Goal: Check status

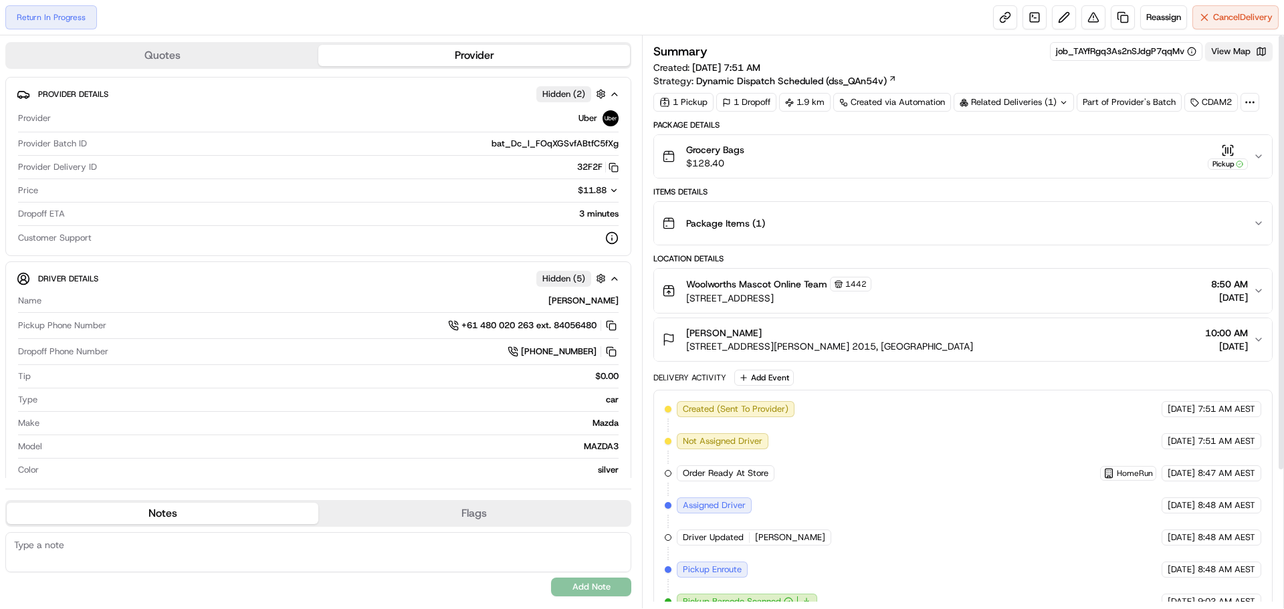
click at [1224, 58] on button "View Map" at bounding box center [1239, 51] width 68 height 19
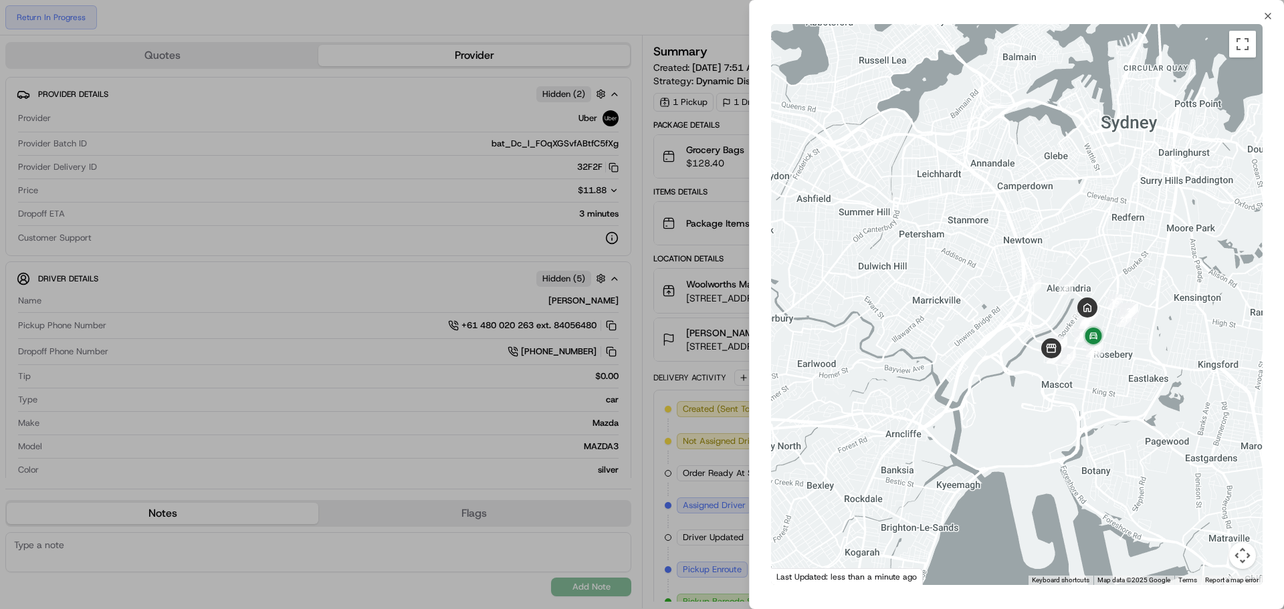
drag, startPoint x: 1023, startPoint y: 373, endPoint x: 982, endPoint y: 367, distance: 41.2
click at [982, 367] on div at bounding box center [1016, 304] width 491 height 561
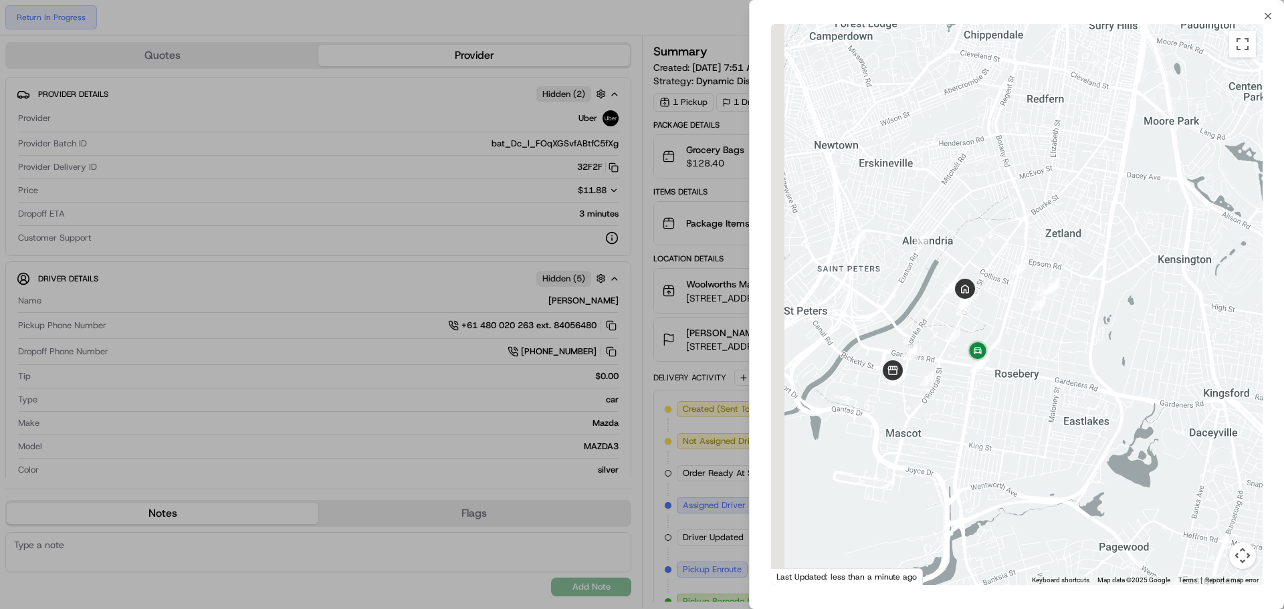
drag, startPoint x: 964, startPoint y: 354, endPoint x: 1105, endPoint y: 438, distance: 164.3
click at [1105, 438] on div at bounding box center [1016, 304] width 491 height 561
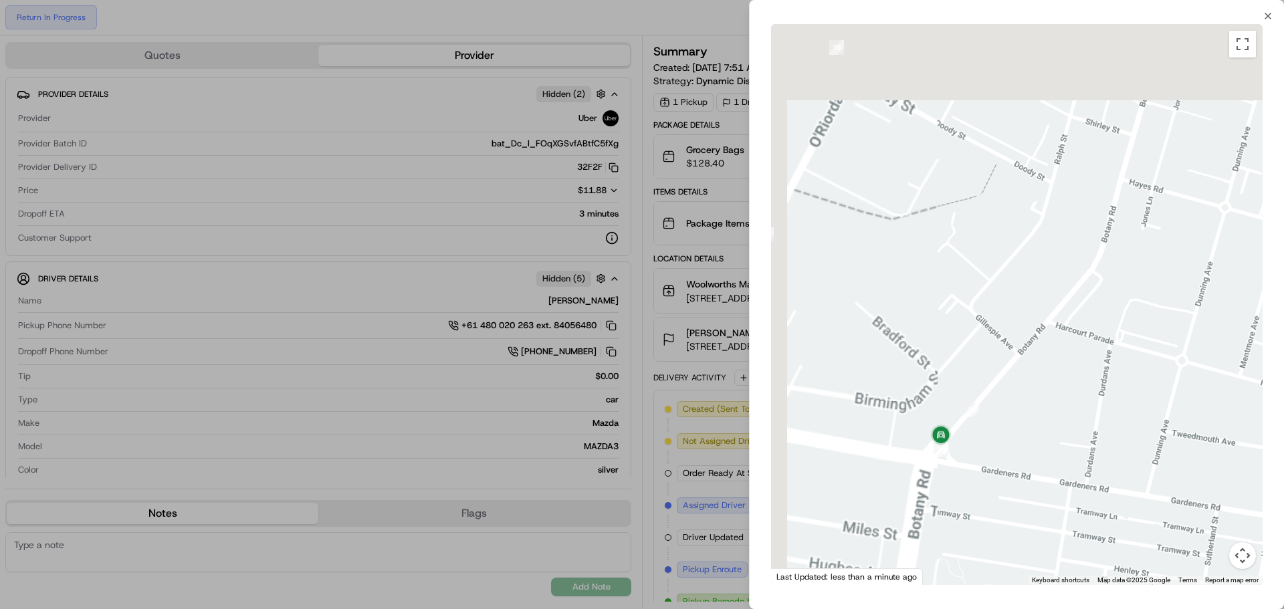
drag, startPoint x: 1219, startPoint y: 503, endPoint x: 1240, endPoint y: 550, distance: 51.5
click at [1244, 549] on div "1 2 3 4 5 6 7 8 9 10 11 12 13 14 15 16 17 18 19 20 21 22 23 Keyboard shortcuts …" at bounding box center [1016, 304] width 491 height 561
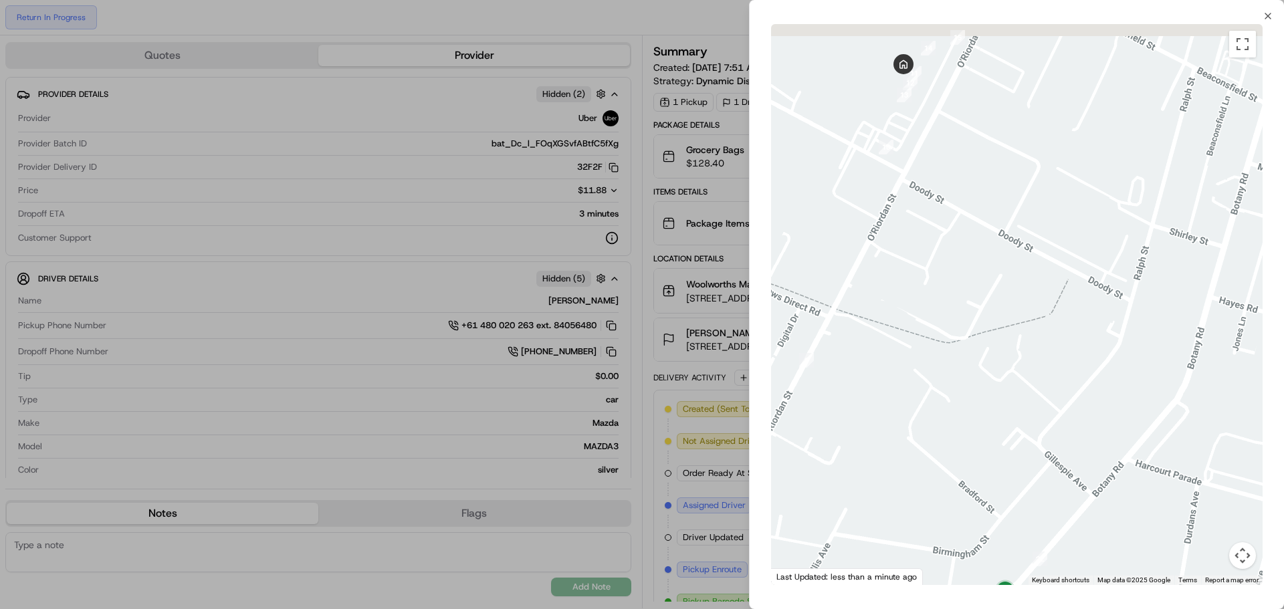
drag, startPoint x: 990, startPoint y: 235, endPoint x: 1054, endPoint y: 370, distance: 148.9
click at [1046, 350] on div at bounding box center [1016, 304] width 491 height 561
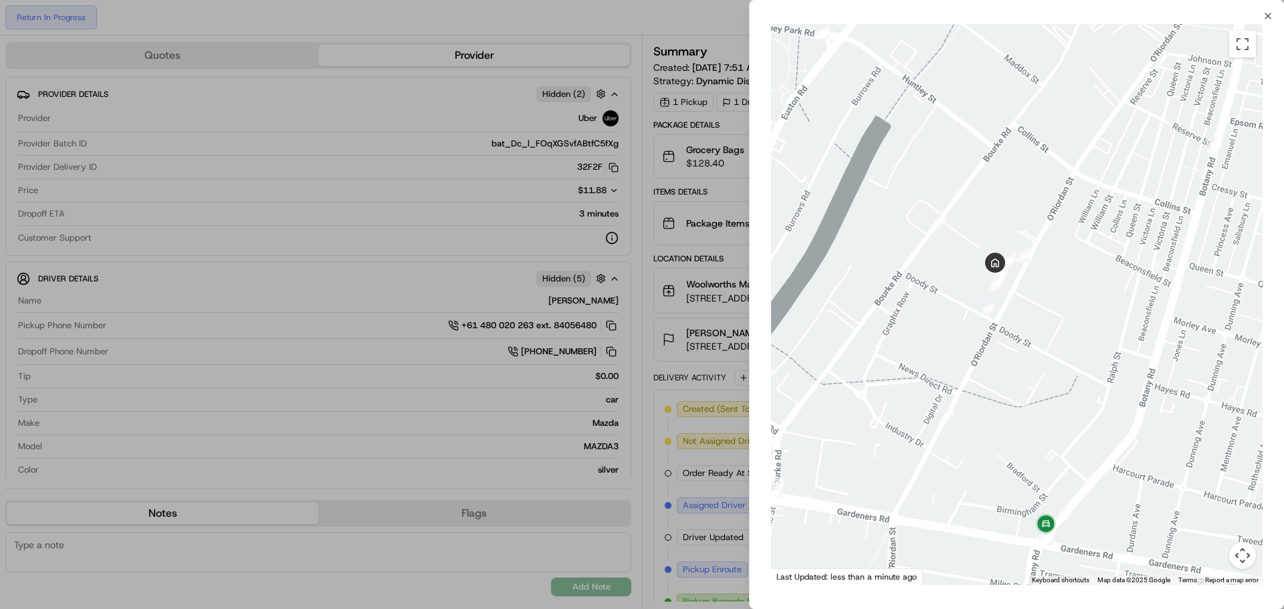
click at [1194, 350] on div at bounding box center [1016, 304] width 491 height 561
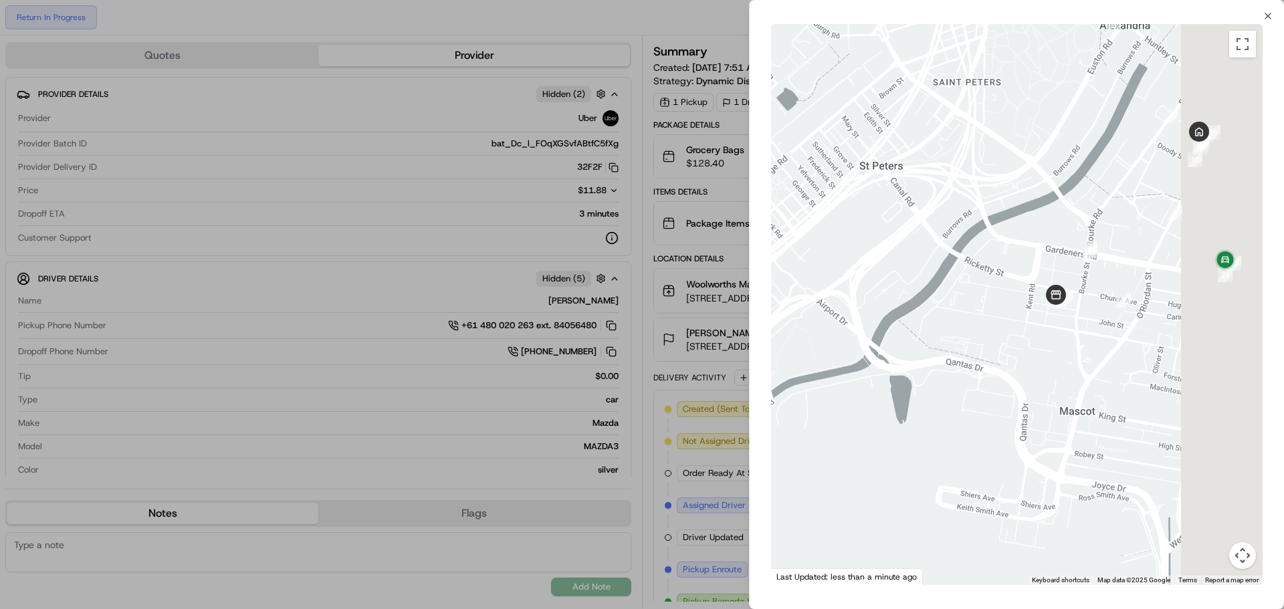
drag, startPoint x: 1169, startPoint y: 394, endPoint x: 865, endPoint y: 191, distance: 365.5
click at [856, 191] on div at bounding box center [1016, 304] width 491 height 561
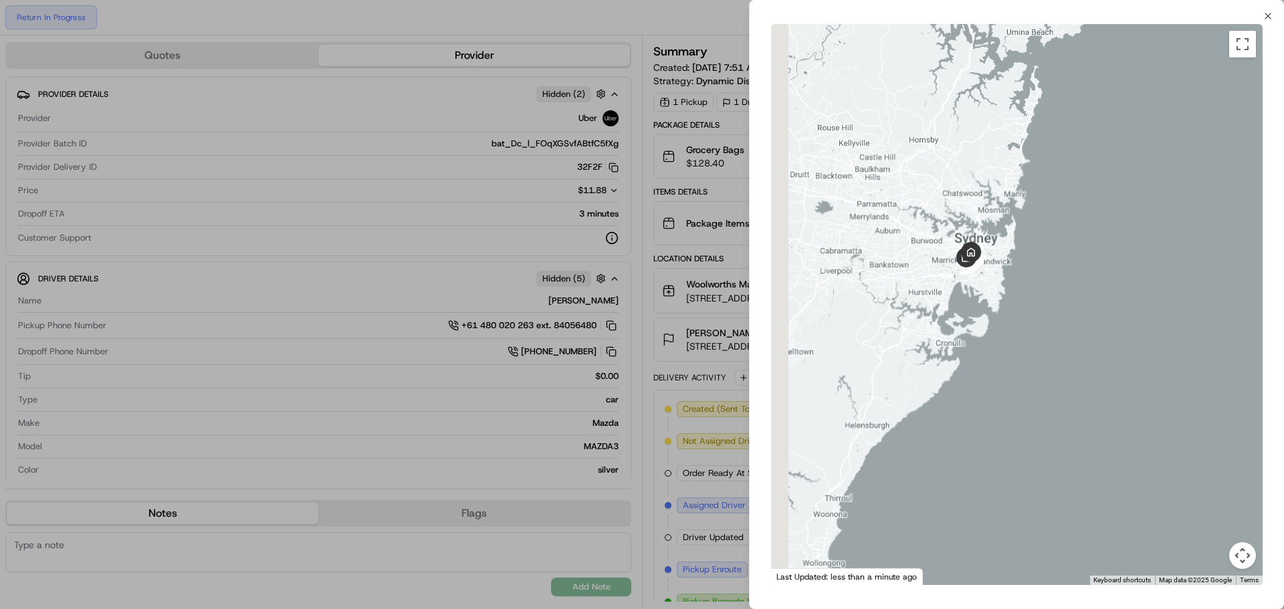
drag, startPoint x: 982, startPoint y: 332, endPoint x: 990, endPoint y: 338, distance: 10.0
click at [990, 338] on div at bounding box center [1016, 304] width 491 height 561
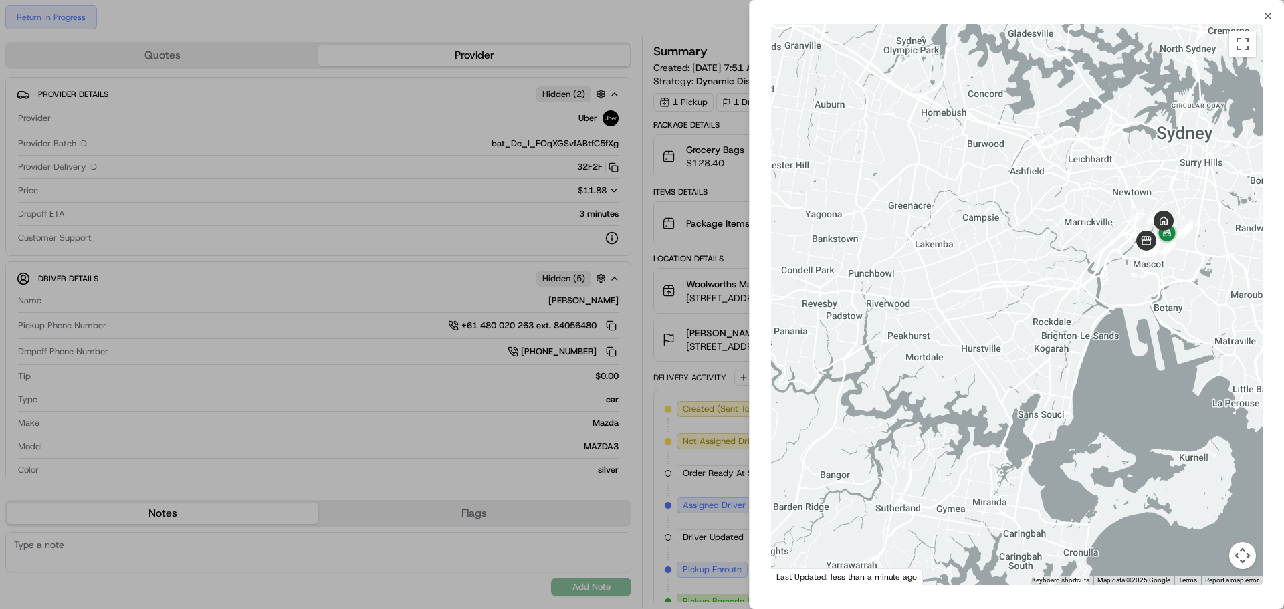
click at [954, 342] on div at bounding box center [1016, 304] width 491 height 561
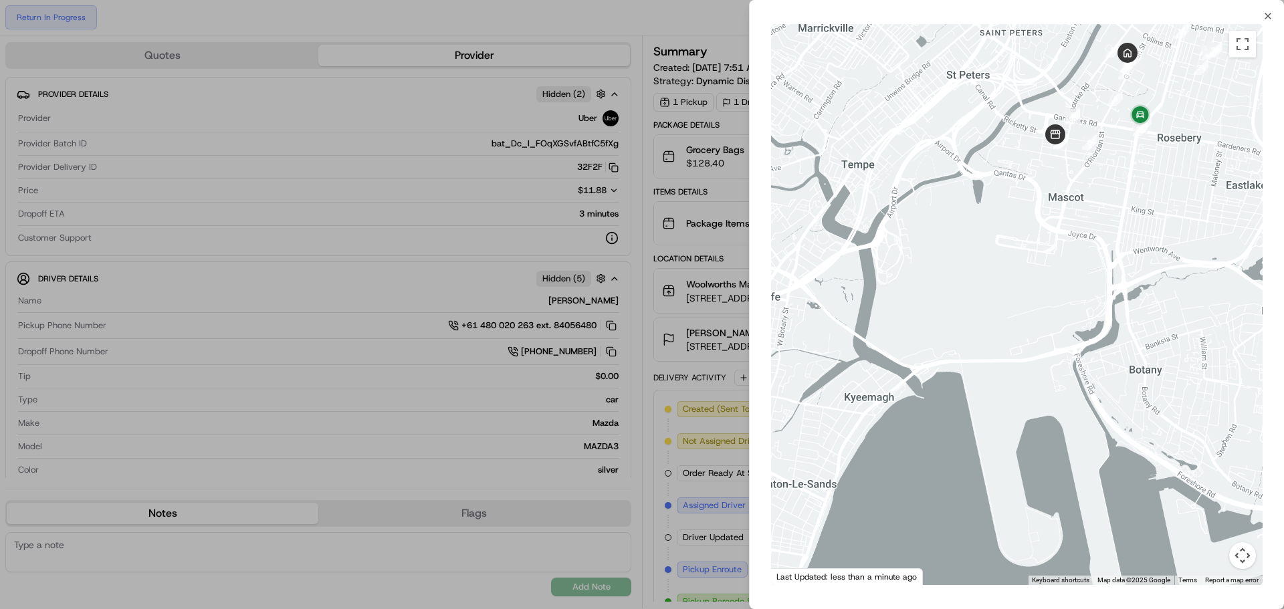
drag, startPoint x: 1044, startPoint y: 280, endPoint x: 999, endPoint y: 377, distance: 106.8
click at [1001, 365] on div at bounding box center [1016, 304] width 491 height 561
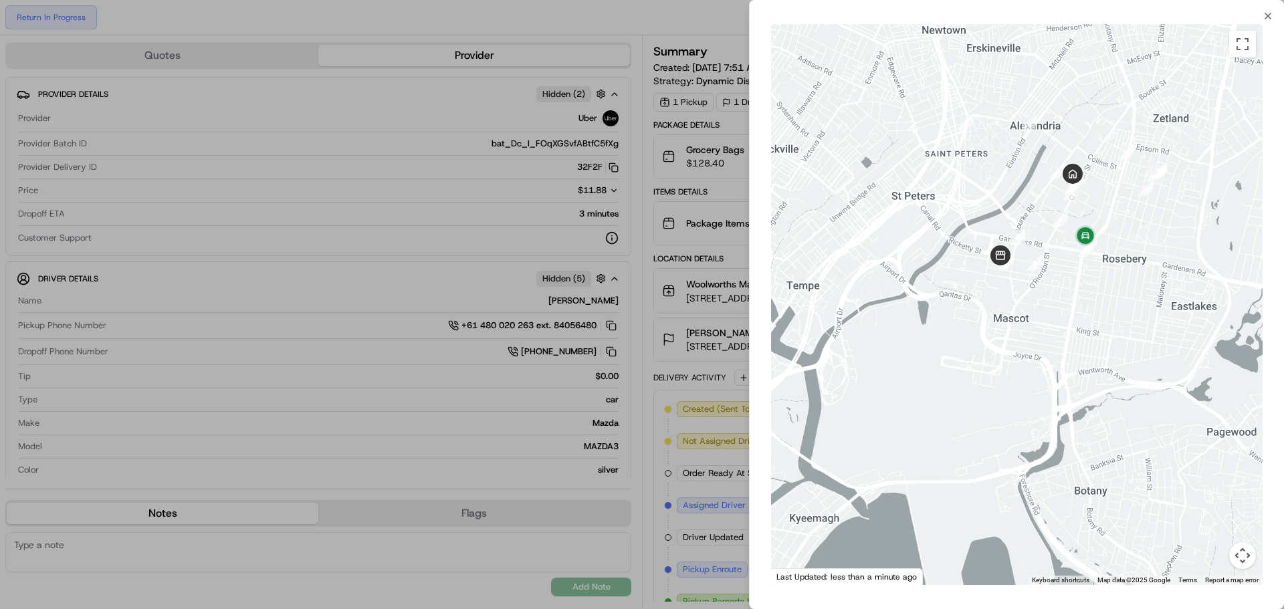
click at [602, 410] on div at bounding box center [642, 304] width 1284 height 609
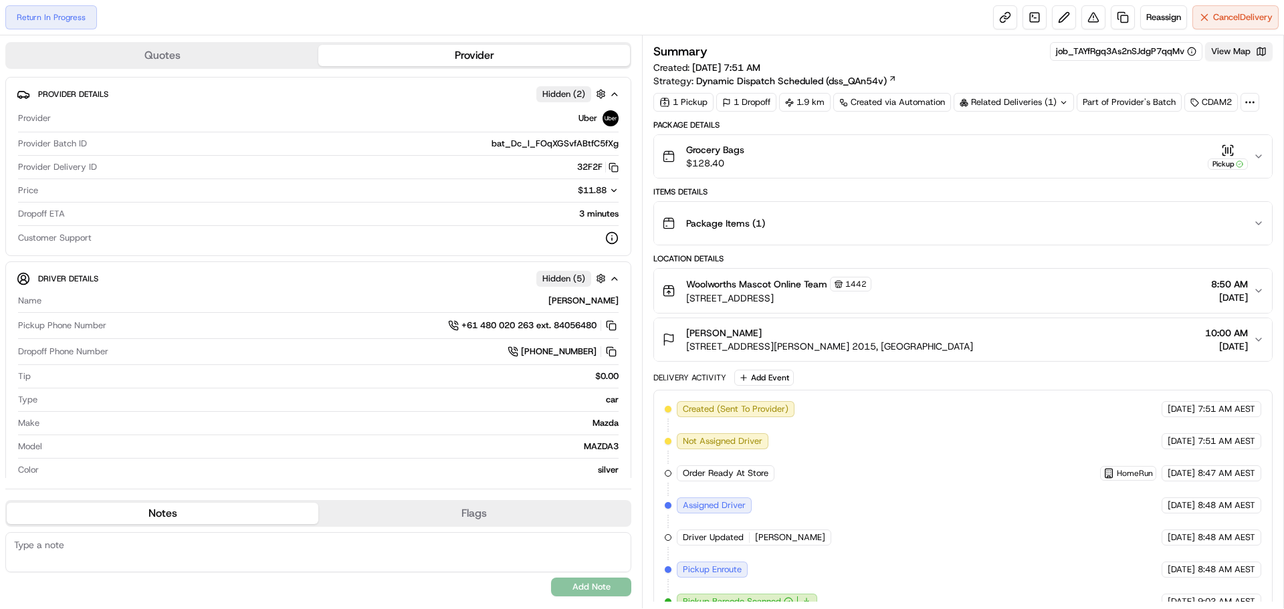
click at [1242, 51] on button "View Map" at bounding box center [1239, 51] width 68 height 19
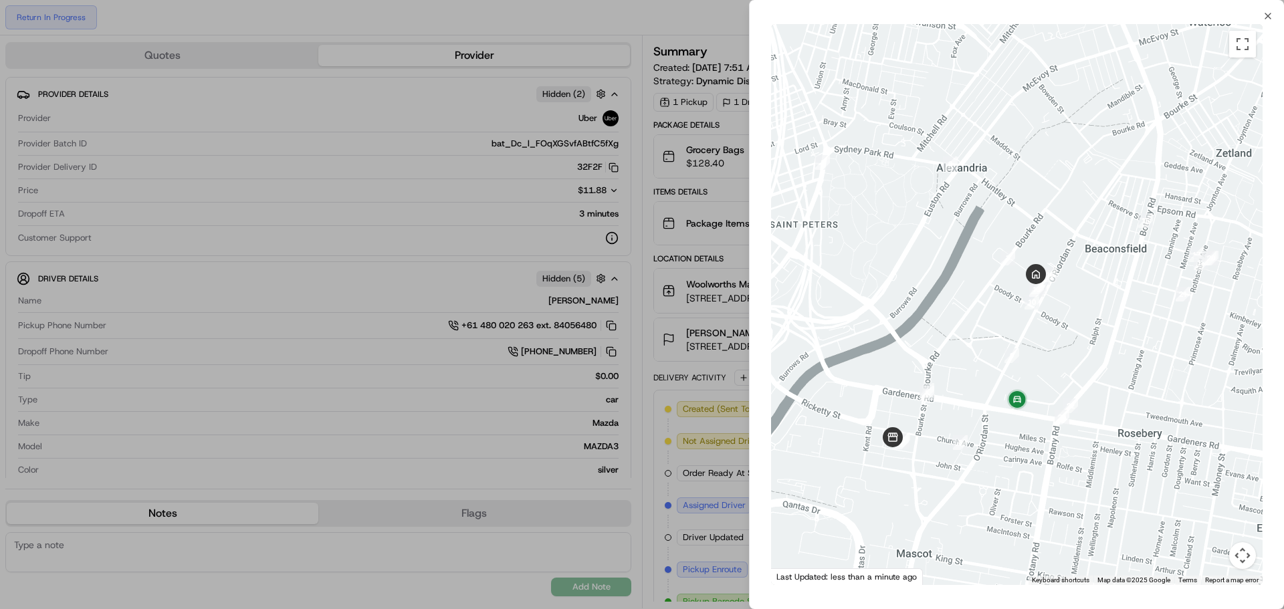
drag, startPoint x: 1001, startPoint y: 429, endPoint x: 1006, endPoint y: 422, distance: 9.1
click at [1009, 423] on div at bounding box center [1016, 304] width 491 height 561
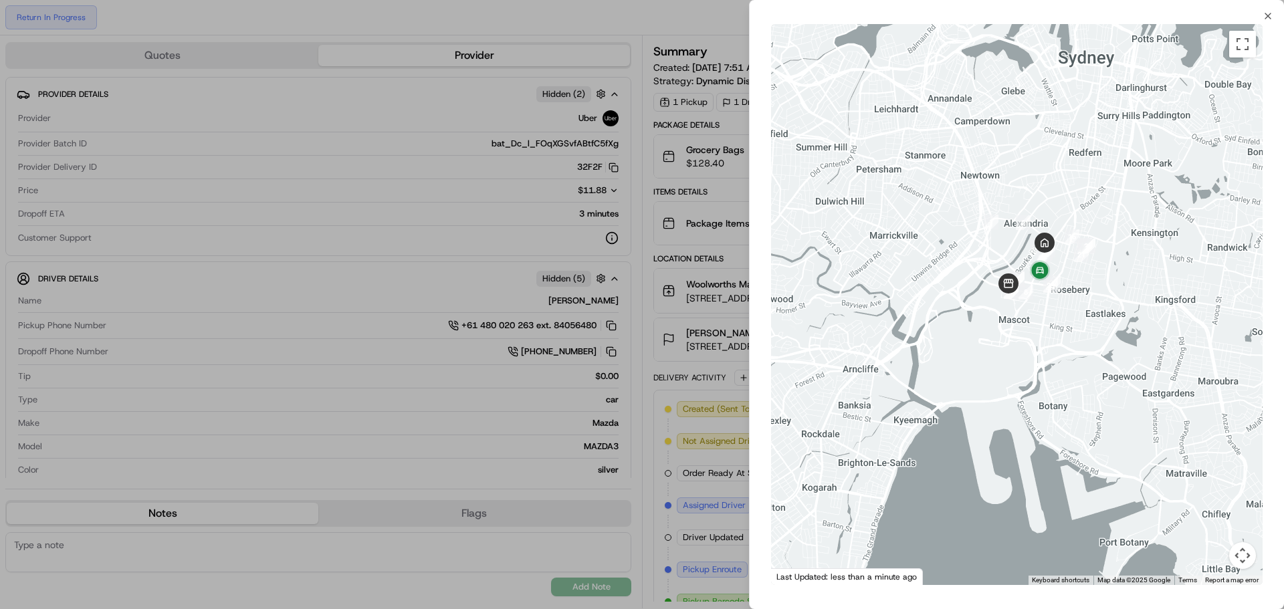
drag, startPoint x: 1071, startPoint y: 481, endPoint x: 1031, endPoint y: 316, distance: 169.2
click at [1031, 316] on div at bounding box center [1016, 304] width 491 height 561
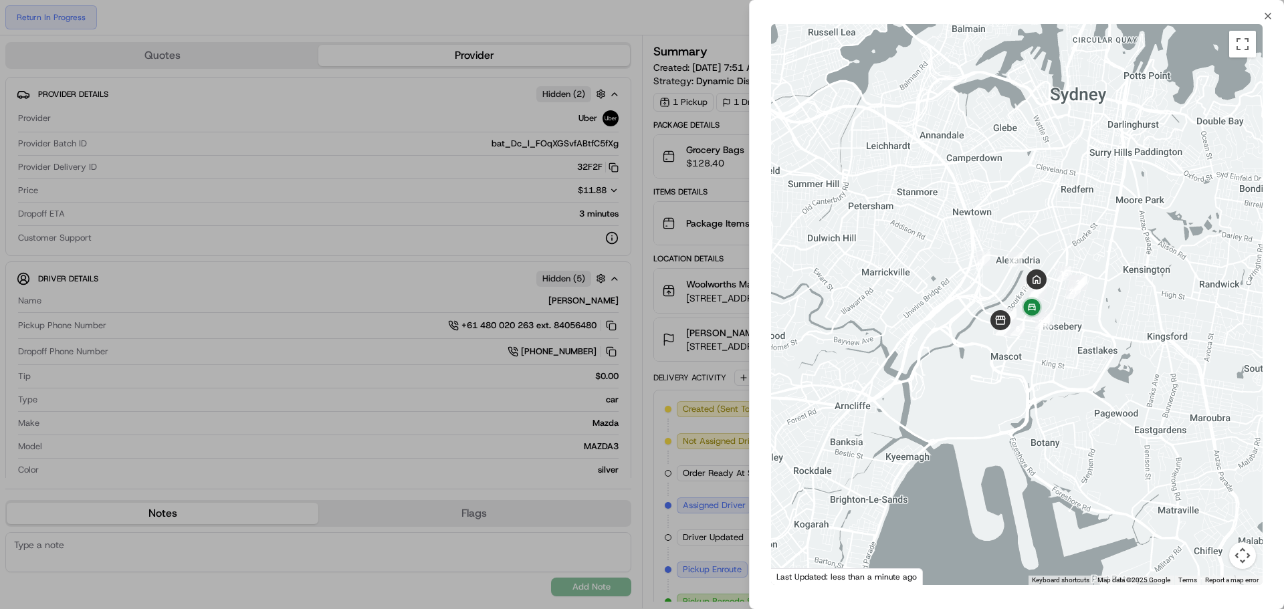
drag, startPoint x: 1050, startPoint y: 310, endPoint x: 1075, endPoint y: 368, distance: 63.5
click at [1075, 368] on div at bounding box center [1016, 304] width 491 height 561
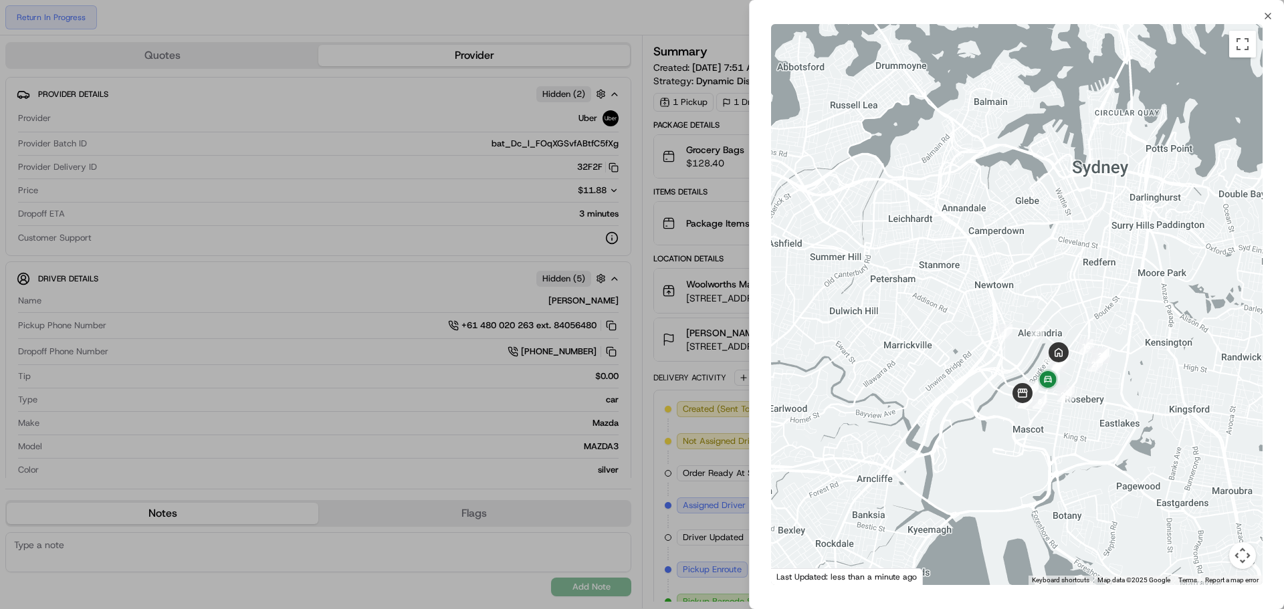
click at [742, 395] on div at bounding box center [642, 304] width 1284 height 609
